Goal: Task Accomplishment & Management: Use online tool/utility

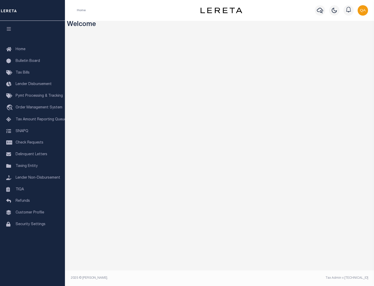
click at [32, 143] on span "Check Requests" at bounding box center [30, 143] width 28 height 4
select select "50"
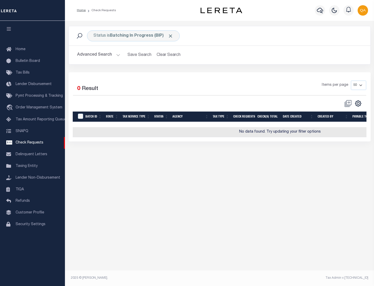
click at [171, 36] on span "Click to Remove" at bounding box center [170, 35] width 5 height 5
